Goal: Transaction & Acquisition: Purchase product/service

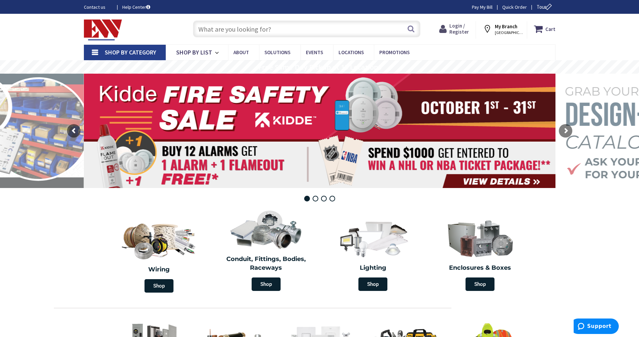
drag, startPoint x: 460, startPoint y: 29, endPoint x: 444, endPoint y: 60, distance: 35.9
click at [460, 29] on span "Login / Register" at bounding box center [459, 29] width 20 height 12
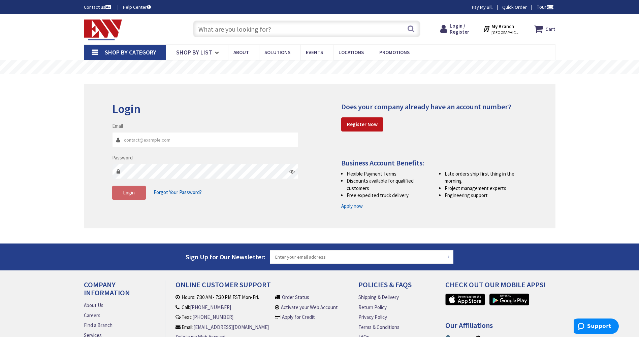
click at [154, 139] on input "Email" at bounding box center [205, 139] width 186 height 15
type input "[EMAIL_ADDRESS][DOMAIN_NAME]"
click at [130, 192] on span "Login" at bounding box center [129, 193] width 12 height 6
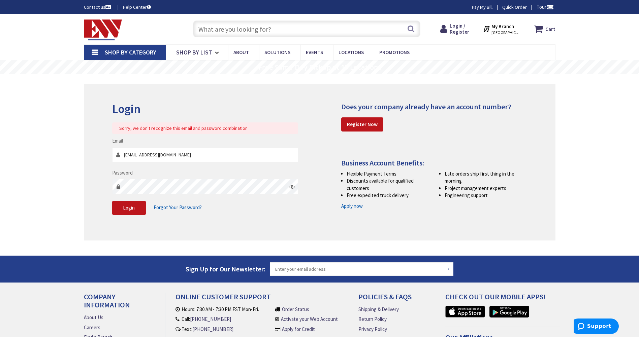
click at [291, 188] on icon at bounding box center [291, 186] width 5 height 5
drag, startPoint x: 127, startPoint y: 206, endPoint x: 177, endPoint y: 207, distance: 50.2
click at [128, 206] on span "Login" at bounding box center [129, 208] width 12 height 6
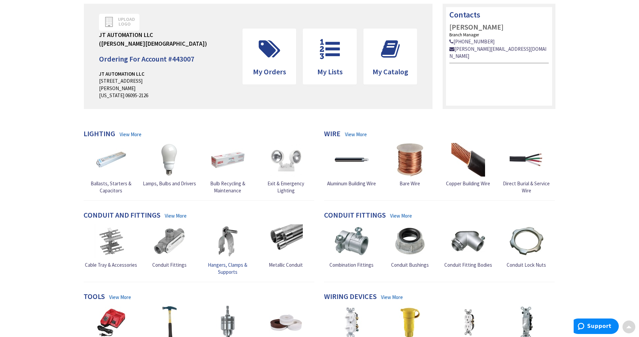
scroll to position [101, 0]
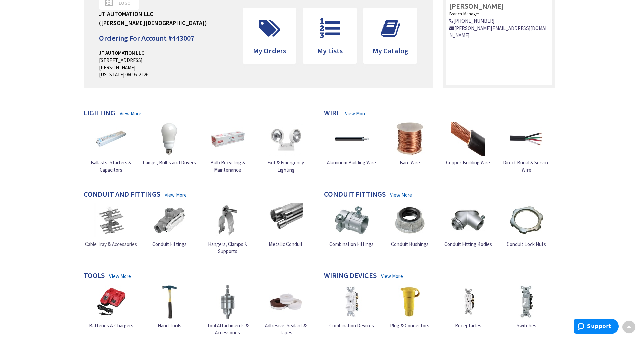
click at [109, 241] on span "Cable Tray & Accessories" at bounding box center [111, 244] width 52 height 6
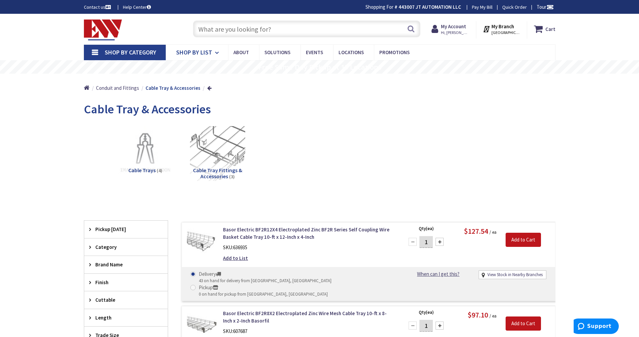
click at [207, 52] on span "Shop By List" at bounding box center [194, 52] width 36 height 8
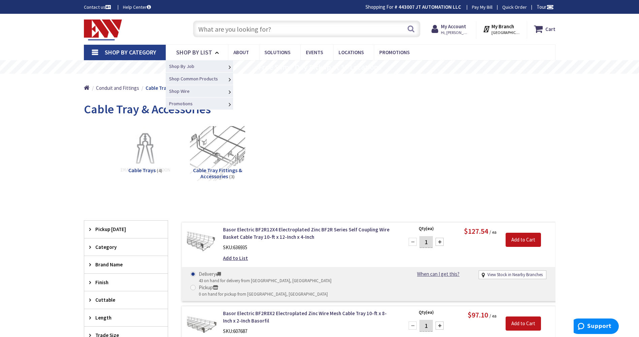
drag, startPoint x: 208, startPoint y: 51, endPoint x: 222, endPoint y: 38, distance: 19.1
click at [208, 51] on span "Shop By List" at bounding box center [194, 52] width 36 height 8
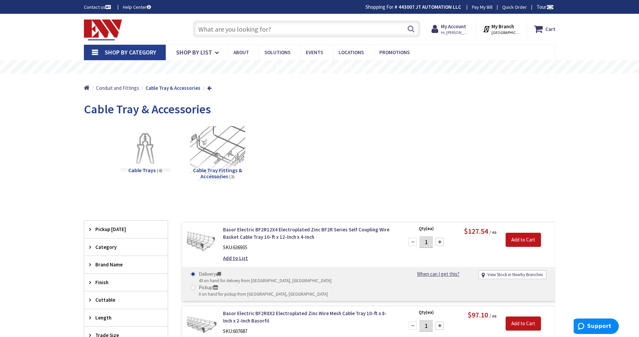
drag, startPoint x: 222, startPoint y: 37, endPoint x: 226, endPoint y: 33, distance: 5.3
click at [223, 37] on input "text" at bounding box center [306, 29] width 227 height 17
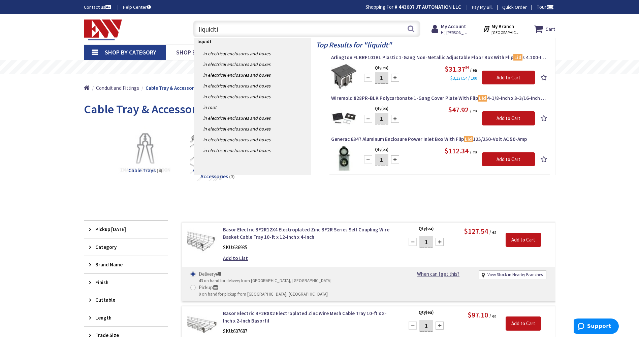
type input "liquidtit"
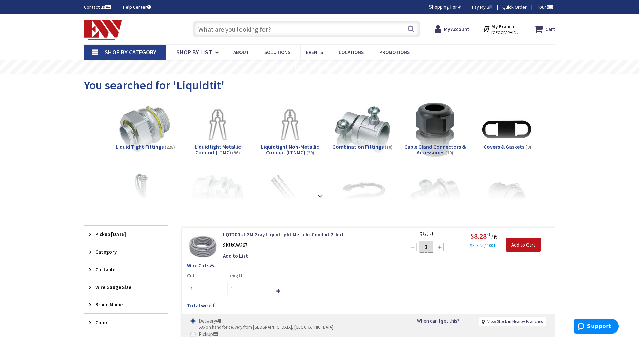
click at [133, 143] on span "Liquid Tight Fittings" at bounding box center [140, 146] width 48 height 7
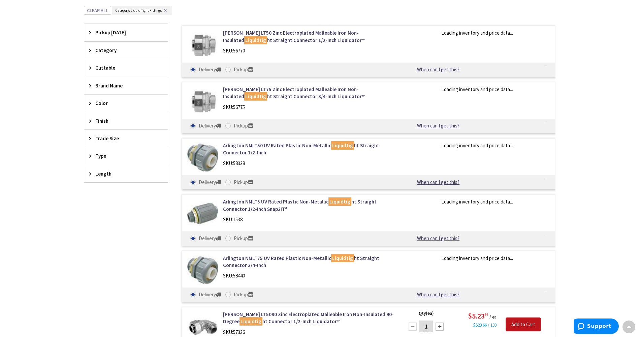
scroll to position [11, 0]
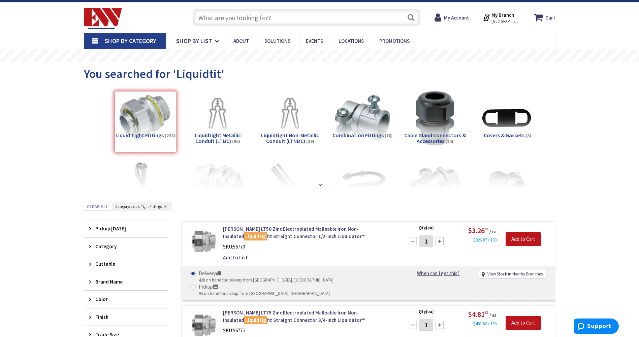
click at [319, 184] on strong at bounding box center [320, 184] width 8 height 7
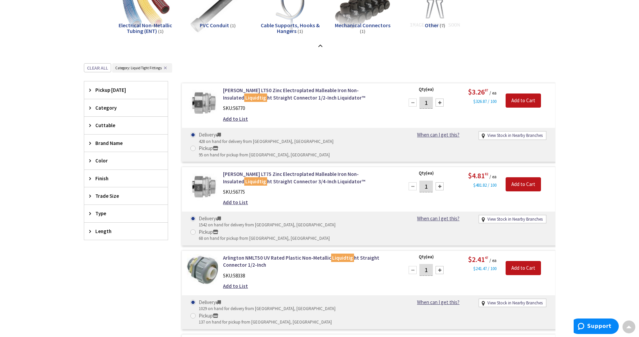
scroll to position [0, 0]
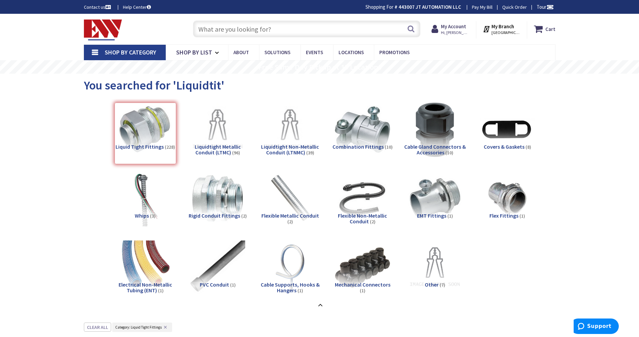
click at [250, 31] on input "text" at bounding box center [306, 29] width 227 height 17
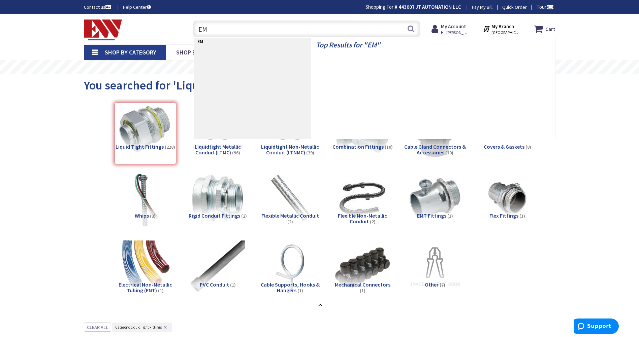
type input "EMT"
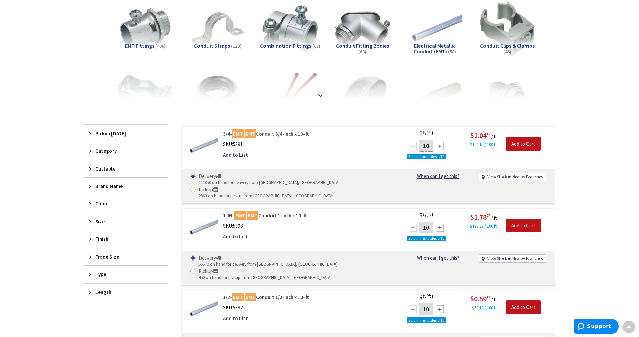
click at [311, 133] on link "3/4- EMT EMT Conduit 3/4-Inch x 10-ft" at bounding box center [308, 133] width 171 height 7
click at [357, 166] on div "3/4- EMT EMT Conduit 3/4-Inch x 10-ft SKU: 5391 Add to List Qty (ft) 10 Sold in…" at bounding box center [369, 165] width 374 height 77
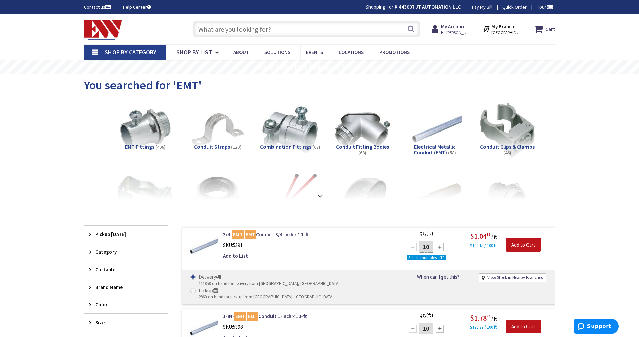
click at [286, 27] on input "text" at bounding box center [306, 29] width 227 height 17
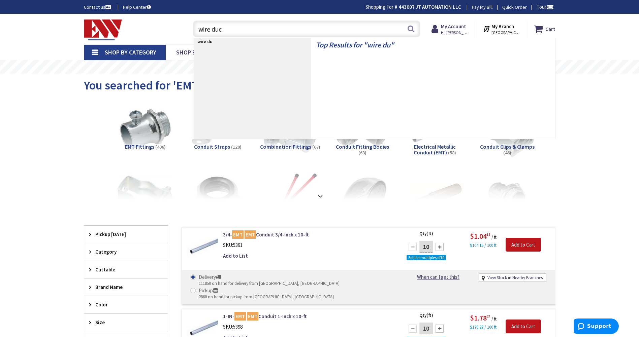
type input "wire duct"
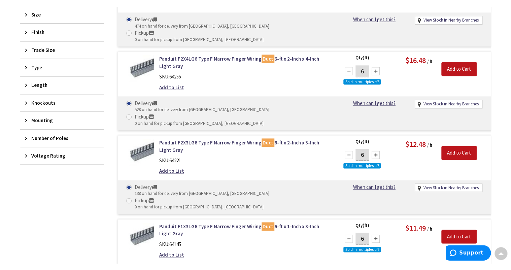
scroll to position [216, 0]
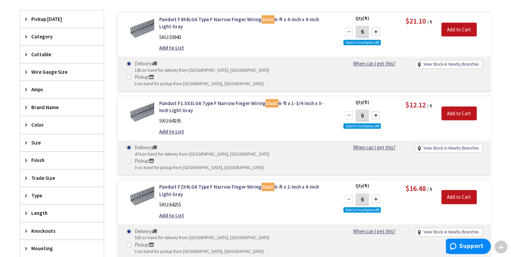
click at [227, 201] on div "SKU: 64255" at bounding box center [244, 204] width 171 height 7
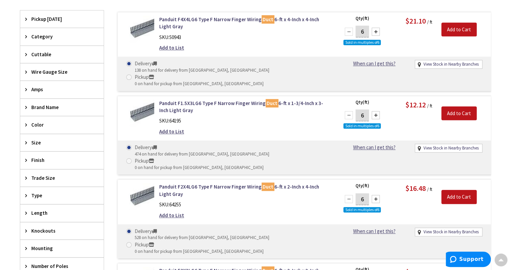
click at [26, 140] on icon at bounding box center [27, 142] width 5 height 5
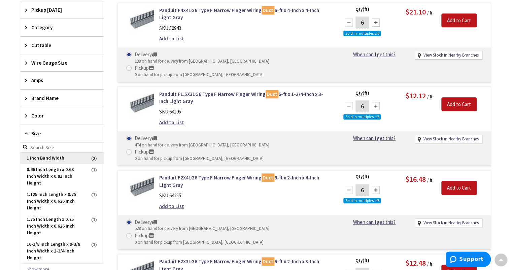
scroll to position [296, 0]
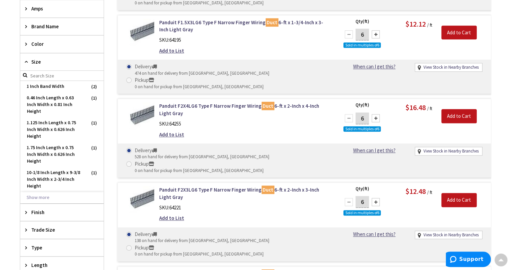
click at [49, 75] on input "search" at bounding box center [62, 76] width 84 height 10
click at [40, 197] on button "Show more" at bounding box center [62, 197] width 84 height 11
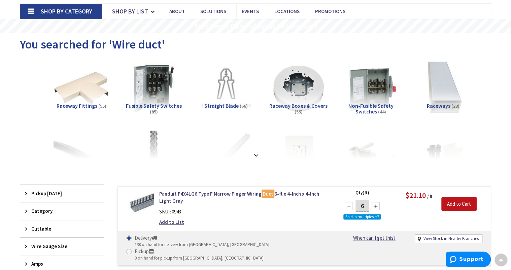
scroll to position [0, 0]
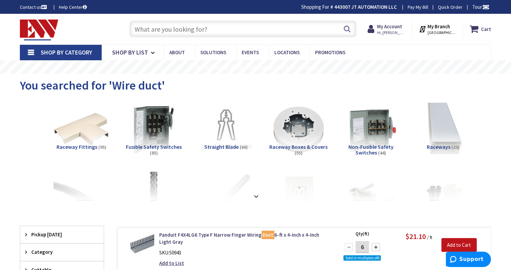
click at [208, 27] on input "text" at bounding box center [242, 29] width 227 height 17
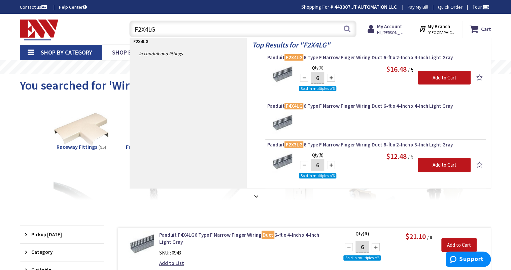
type input "F2X4LG6"
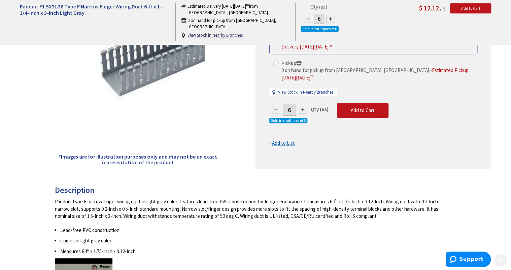
scroll to position [135, 0]
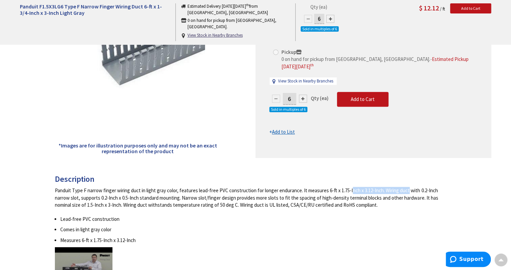
drag, startPoint x: 326, startPoint y: 190, endPoint x: 381, endPoint y: 190, distance: 55.2
click at [381, 190] on div "Panduit Type F narrow finger wiring duct in light gray color, features lead-fre…" at bounding box center [253, 198] width 396 height 22
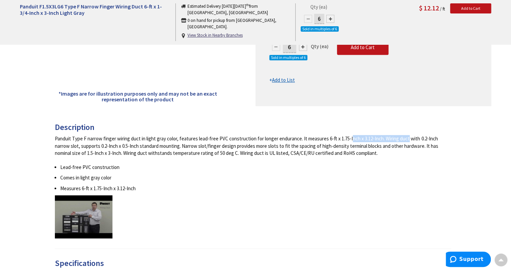
scroll to position [216, 0]
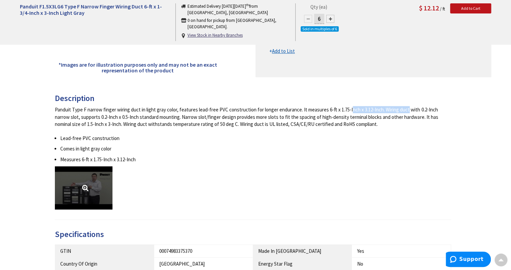
click at [91, 187] on link at bounding box center [84, 187] width 58 height 43
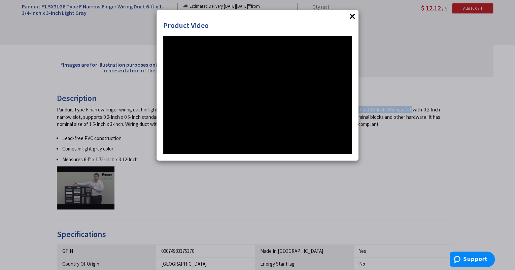
click at [353, 15] on button "×" at bounding box center [353, 16] width 10 height 10
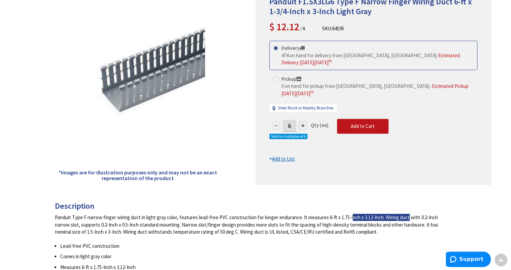
scroll to position [0, 0]
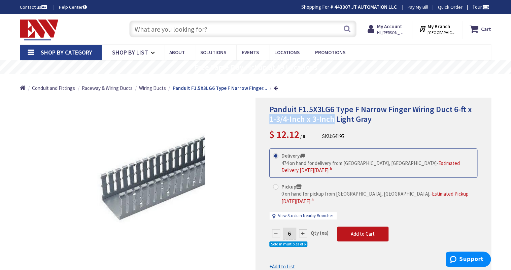
drag, startPoint x: 270, startPoint y: 120, endPoint x: 334, endPoint y: 120, distance: 64.0
click at [334, 120] on span "Panduit F1.5X3LG6 Type F Narrow Finger Wiring Duct 6-ft x 1-3/4-Inch x 3-Inch L…" at bounding box center [370, 114] width 203 height 20
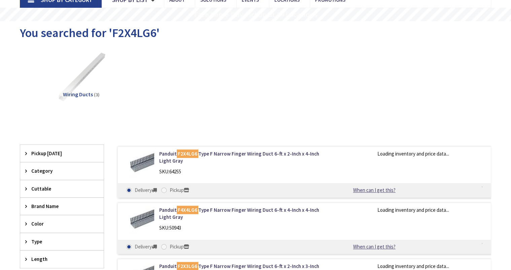
scroll to position [54, 0]
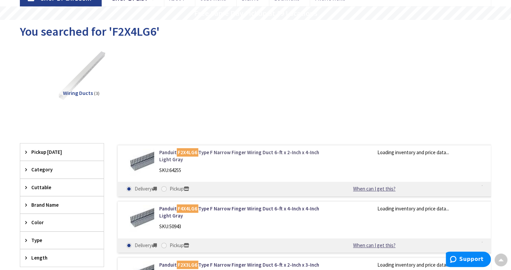
click at [225, 152] on link "Panduit F2X4LG6 Type F Narrow Finger Wiring Duct 6-ft x 2-Inch x 4-Inch Light G…" at bounding box center [244, 156] width 171 height 14
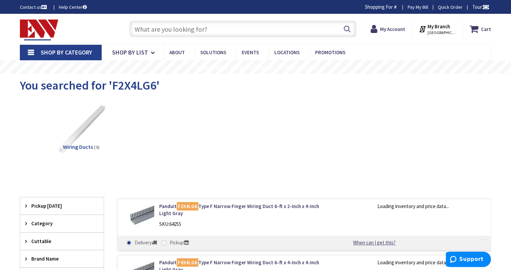
click at [172, 32] on input "text" at bounding box center [242, 29] width 227 height 17
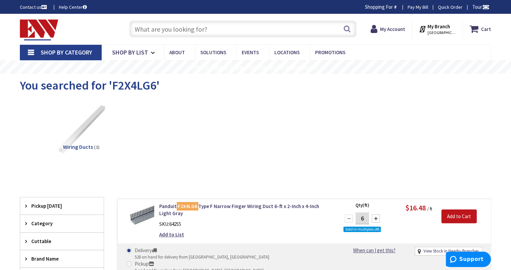
type input "l"
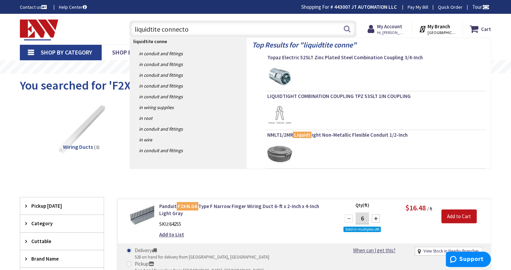
type input "liquidtite connector"
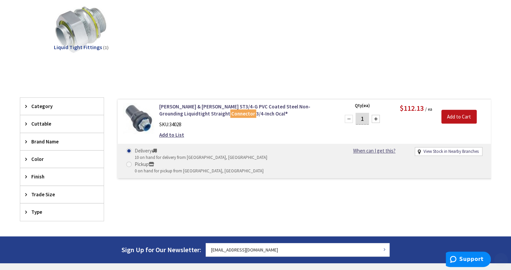
scroll to position [108, 0]
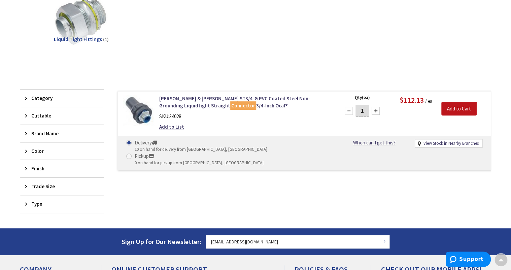
click at [86, 39] on span "Liquid Tight Fittings" at bounding box center [78, 39] width 48 height 7
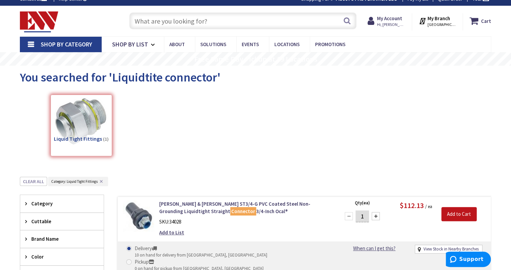
scroll to position [0, 0]
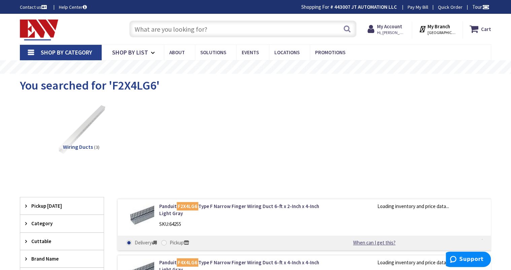
click at [181, 32] on input "text" at bounding box center [242, 29] width 227 height 17
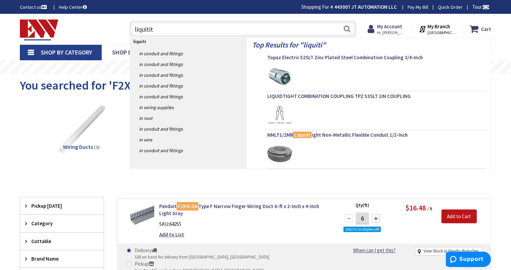
type input "liquitite"
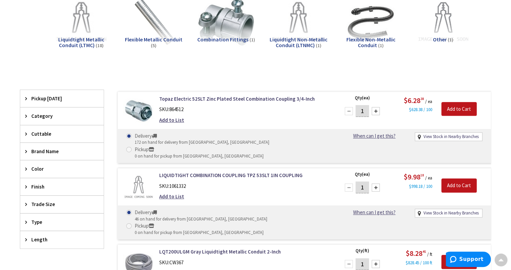
scroll to position [108, 0]
click at [25, 150] on div "Brand Name" at bounding box center [62, 150] width 84 height 17
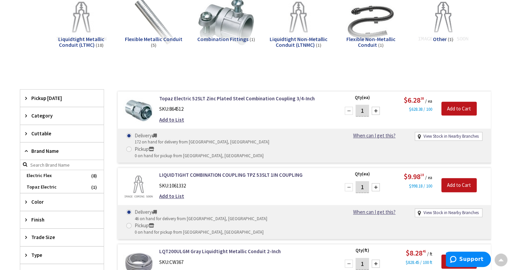
click at [27, 199] on icon at bounding box center [27, 201] width 5 height 5
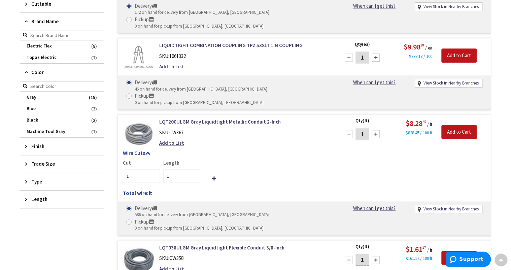
scroll to position [242, 0]
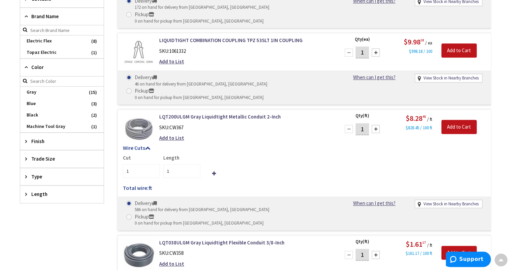
click at [27, 139] on icon at bounding box center [27, 141] width 5 height 5
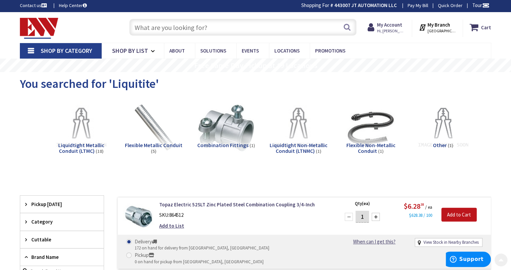
scroll to position [0, 0]
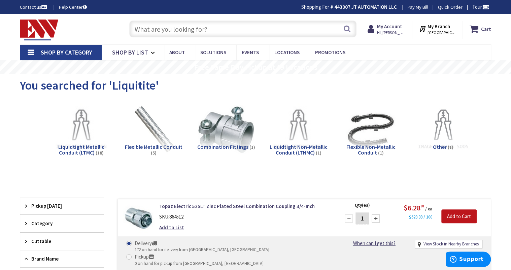
drag, startPoint x: 441, startPoint y: 146, endPoint x: 410, endPoint y: 153, distance: 31.5
click at [441, 146] on span "Other" at bounding box center [440, 146] width 14 height 7
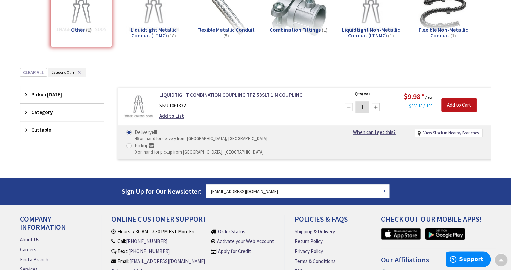
scroll to position [8, 0]
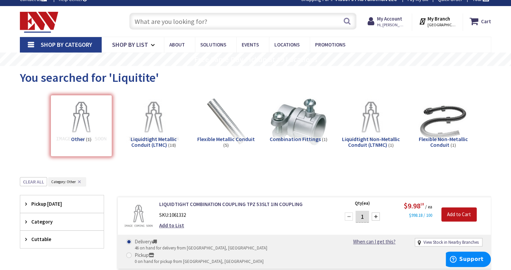
click at [222, 145] on h5 "Flexible Metallic Conduit (5)" at bounding box center [226, 142] width 62 height 12
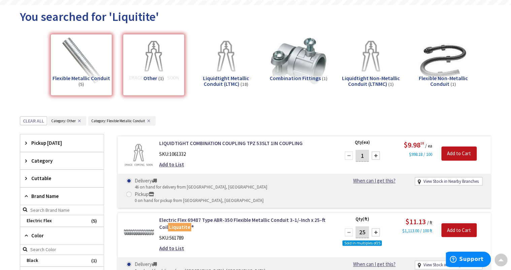
scroll to position [0, 0]
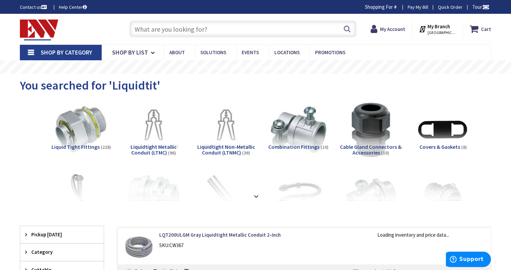
click at [86, 146] on span "Liquid Tight Fittings" at bounding box center [76, 146] width 48 height 7
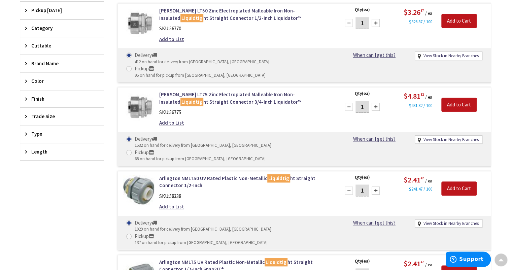
scroll to position [159, 0]
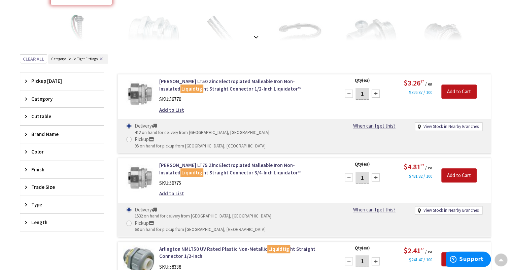
click at [26, 185] on icon at bounding box center [27, 187] width 5 height 5
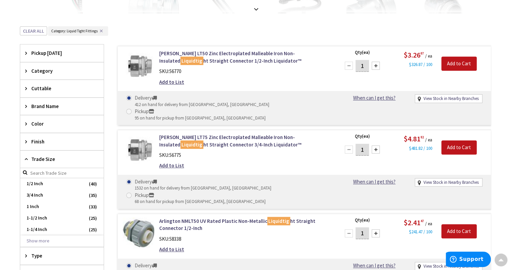
scroll to position [213, 0]
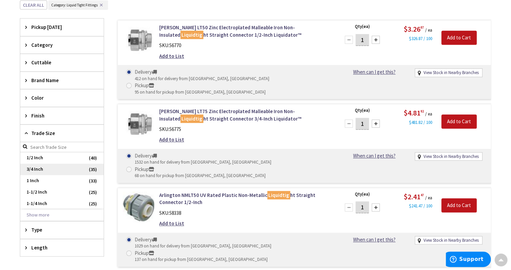
click at [38, 167] on span "3/4 Inch" at bounding box center [62, 169] width 84 height 11
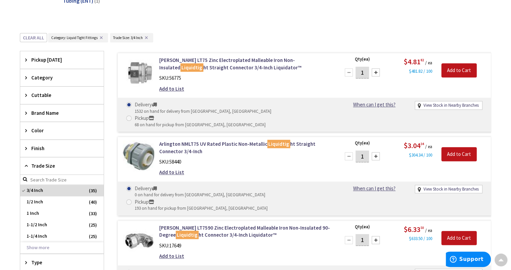
scroll to position [173, 0]
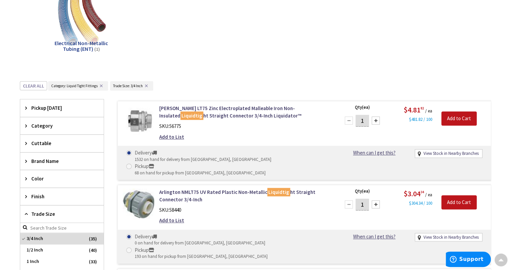
click at [25, 213] on icon at bounding box center [27, 213] width 5 height 5
click at [27, 160] on icon at bounding box center [27, 161] width 5 height 5
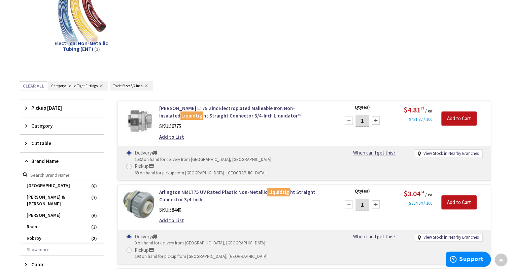
click at [26, 159] on icon at bounding box center [27, 161] width 5 height 5
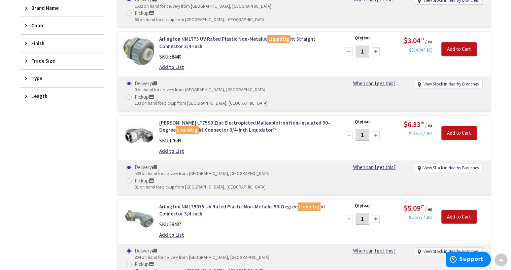
scroll to position [254, 0]
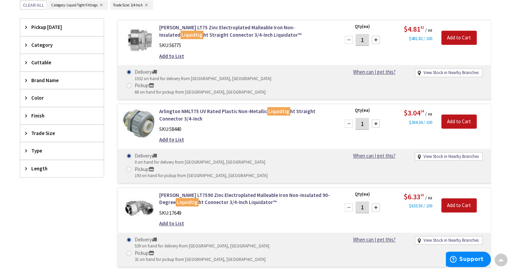
click at [28, 79] on icon at bounding box center [27, 80] width 5 height 5
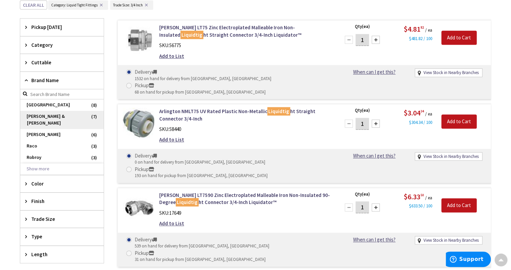
click at [34, 112] on span "[PERSON_NAME] & [PERSON_NAME]" at bounding box center [62, 120] width 84 height 18
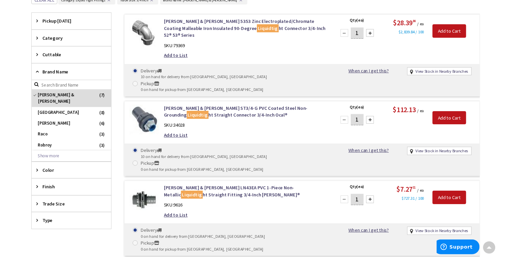
scroll to position [131, 0]
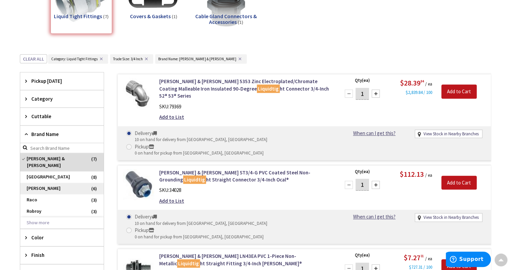
click at [36, 183] on span "[PERSON_NAME]" at bounding box center [62, 188] width 84 height 11
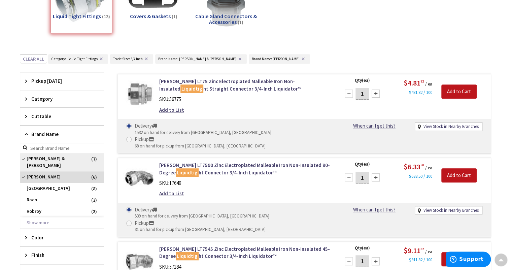
click at [26, 156] on span "[PERSON_NAME] & [PERSON_NAME]" at bounding box center [62, 162] width 84 height 18
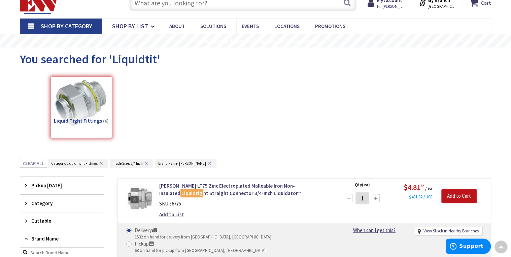
scroll to position [0, 0]
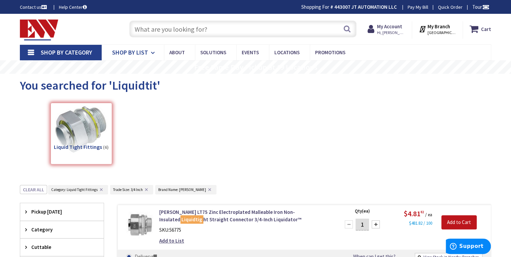
click at [134, 55] on span "Shop By List" at bounding box center [130, 52] width 36 height 8
click at [362, 139] on div "Liquid Tight Fittings (6)" at bounding box center [256, 135] width 448 height 72
